Goal: Task Accomplishment & Management: Manage account settings

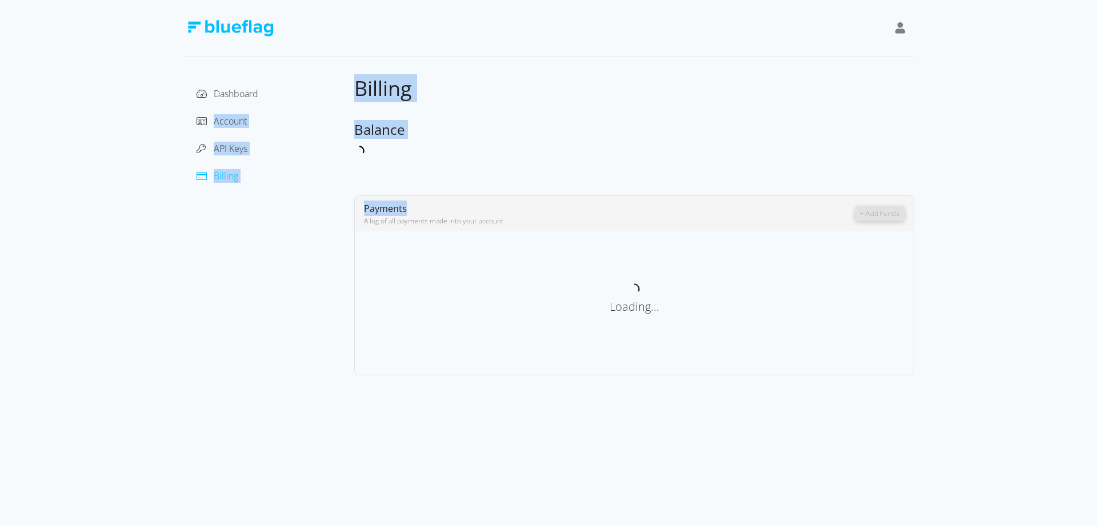
drag, startPoint x: 0, startPoint y: 0, endPoint x: 468, endPoint y: 162, distance: 495.4
click at [468, 162] on div "Dashboard Account API Keys Billing Billing Balance Payments A log of all paymen…" at bounding box center [549, 225] width 732 height 300
click at [469, 162] on div "Billing Balance Payments A log of all payments made into your account + Add Fun…" at bounding box center [634, 225] width 560 height 300
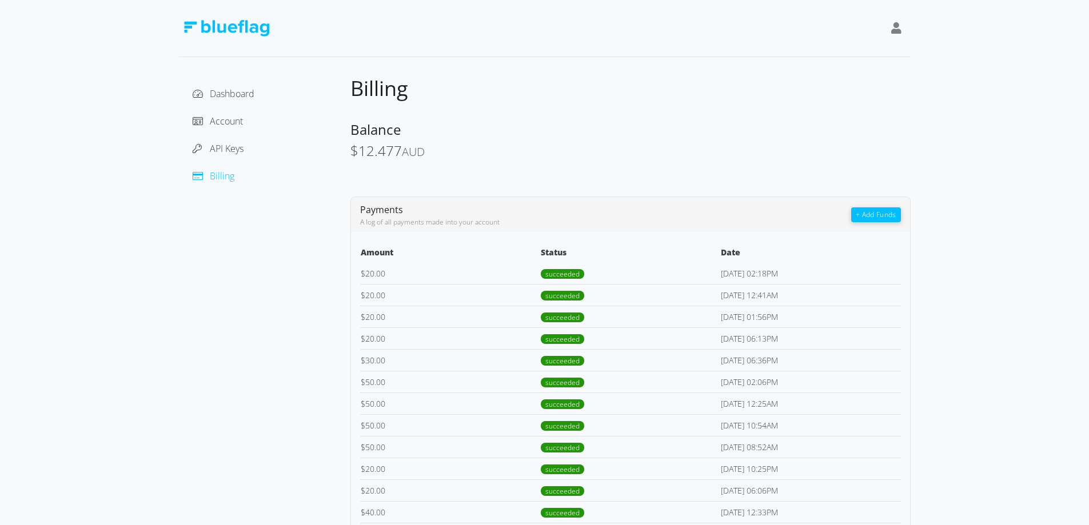
drag, startPoint x: 905, startPoint y: 54, endPoint x: 869, endPoint y: 49, distance: 35.8
click at [905, 54] on div at bounding box center [545, 28] width 732 height 57
click at [886, 219] on button "+ Add Funds" at bounding box center [875, 214] width 49 height 15
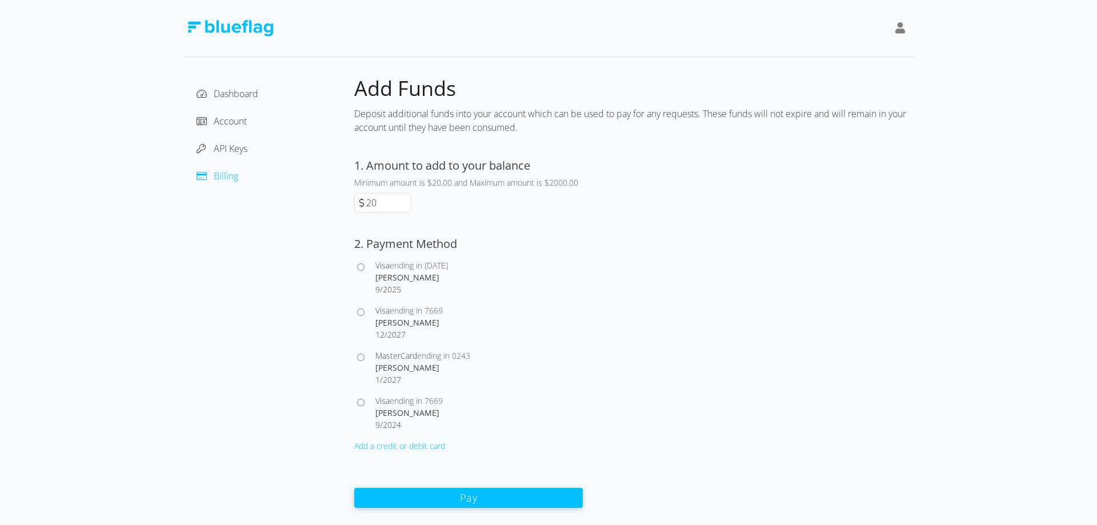
click at [401, 317] on div "[PERSON_NAME]" at bounding box center [478, 323] width 207 height 12
click at [365, 316] on input "Visa ending in 7669 [PERSON_NAME] 12 / 2027" at bounding box center [360, 312] width 7 height 7
radio input "true"
click at [514, 497] on button "Pay" at bounding box center [468, 497] width 229 height 20
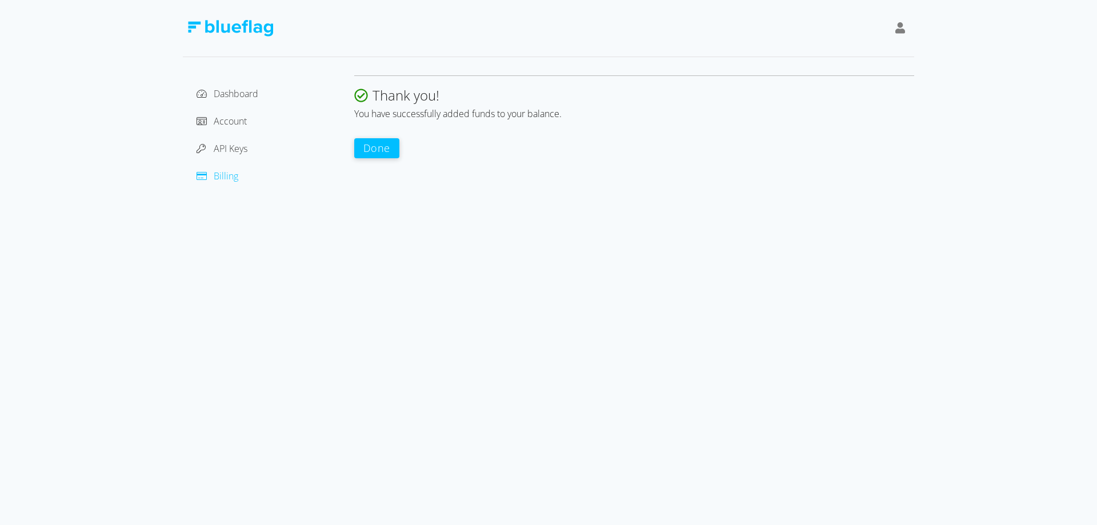
click at [388, 149] on button "Done" at bounding box center [376, 148] width 45 height 20
